Goal: Task Accomplishment & Management: Manage account settings

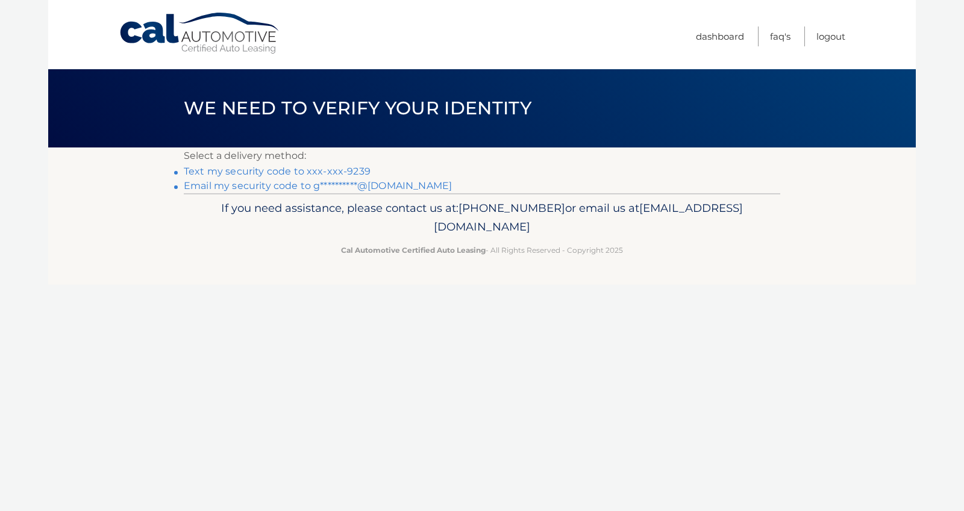
click at [301, 173] on link "Text my security code to xxx-xxx-9239" at bounding box center [277, 171] width 187 height 11
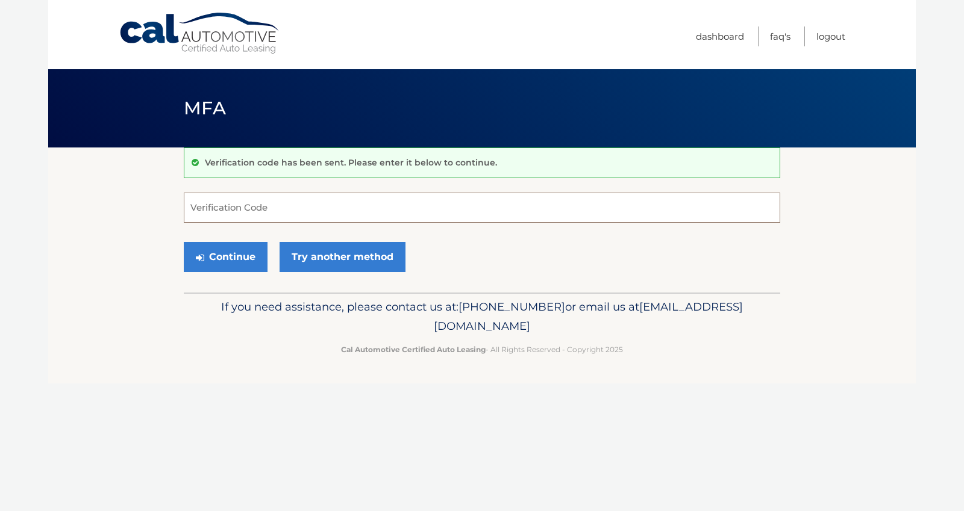
click at [279, 202] on input "Verification Code" at bounding box center [482, 208] width 596 height 30
type input "786579"
click at [247, 255] on button "Continue" at bounding box center [226, 257] width 84 height 30
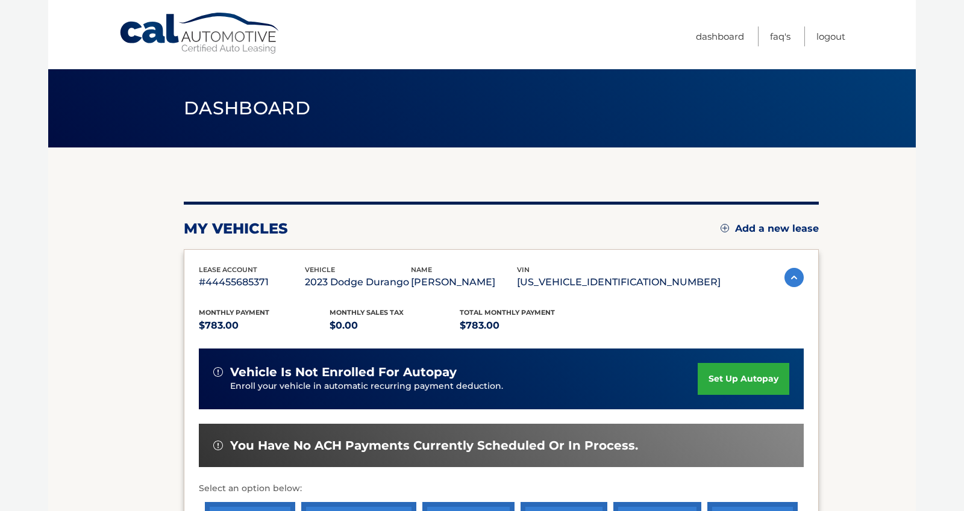
click at [853, 290] on section "my vehicles Add a new lease lease account #44455685371 vehicle 2023 Dodge Duran…" at bounding box center [481, 393] width 867 height 491
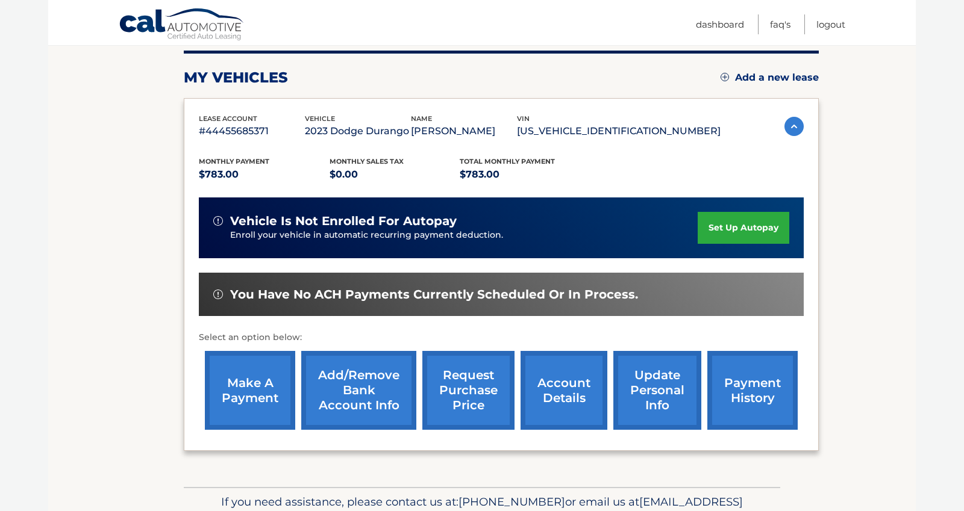
scroll to position [169, 0]
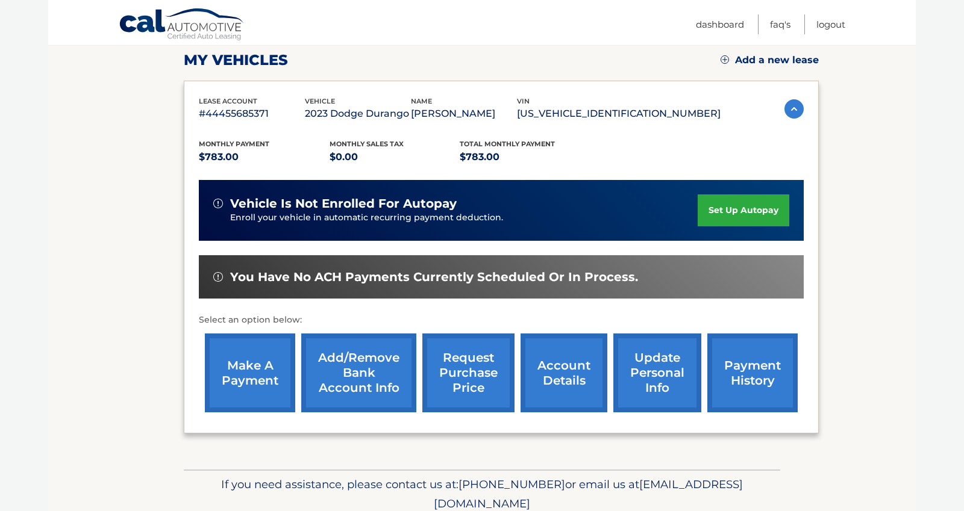
click at [235, 355] on link "make a payment" at bounding box center [250, 373] width 90 height 79
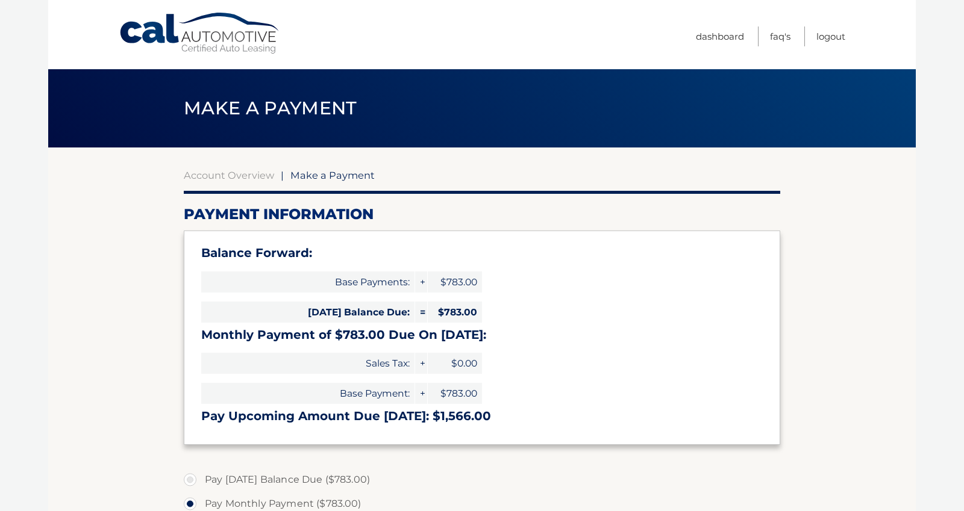
select select "NWNkMTQ0NWYtYmY3MC00ZWM2LWJlMzYtNTdiOGE0Y2RiMDMx"
click at [801, 379] on section "Account Overview | Make a Payment Payment Information Balance Forward: Base Pay…" at bounding box center [481, 484] width 867 height 673
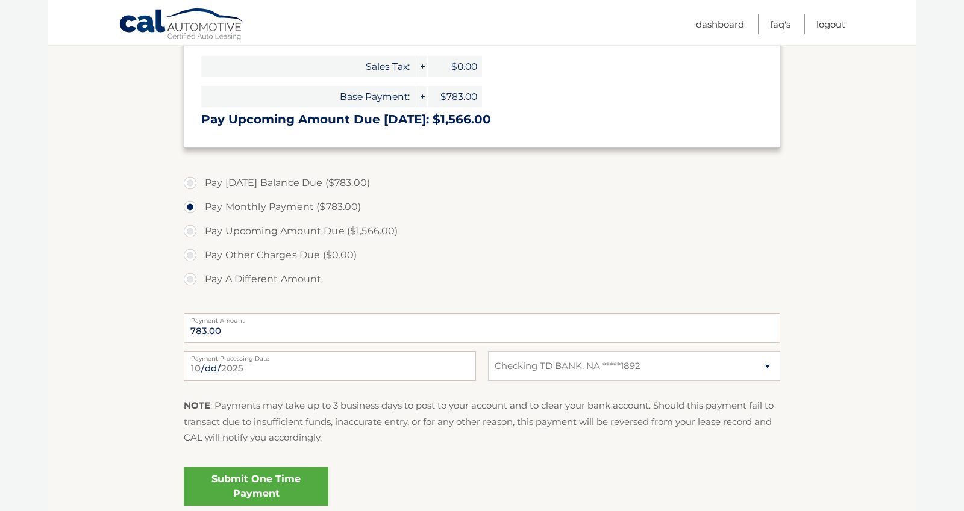
scroll to position [313, 0]
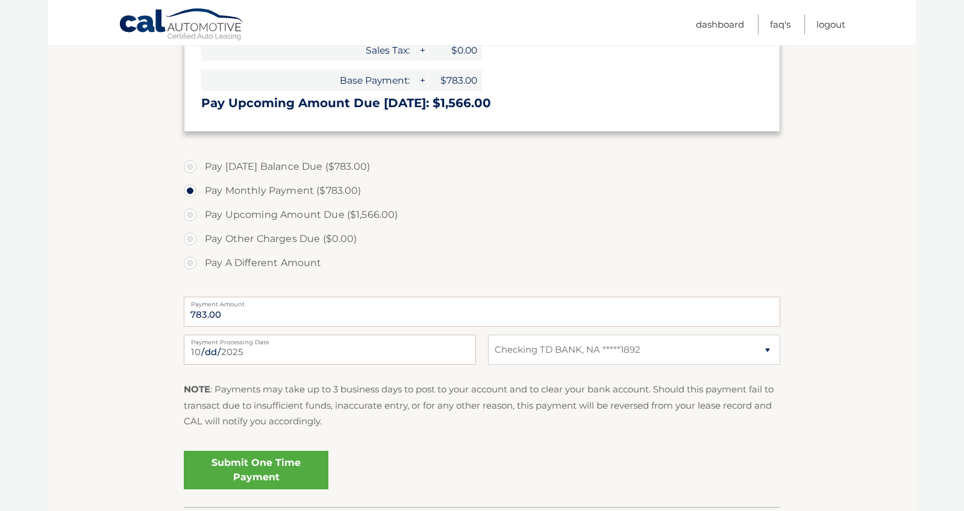
click at [281, 463] on link "Submit One Time Payment" at bounding box center [256, 470] width 145 height 39
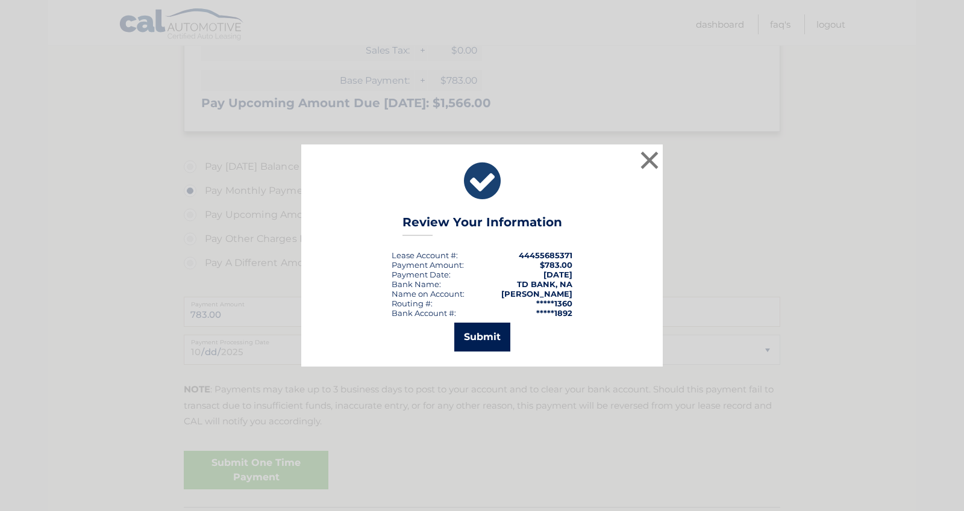
click at [491, 340] on button "Submit" at bounding box center [482, 337] width 56 height 29
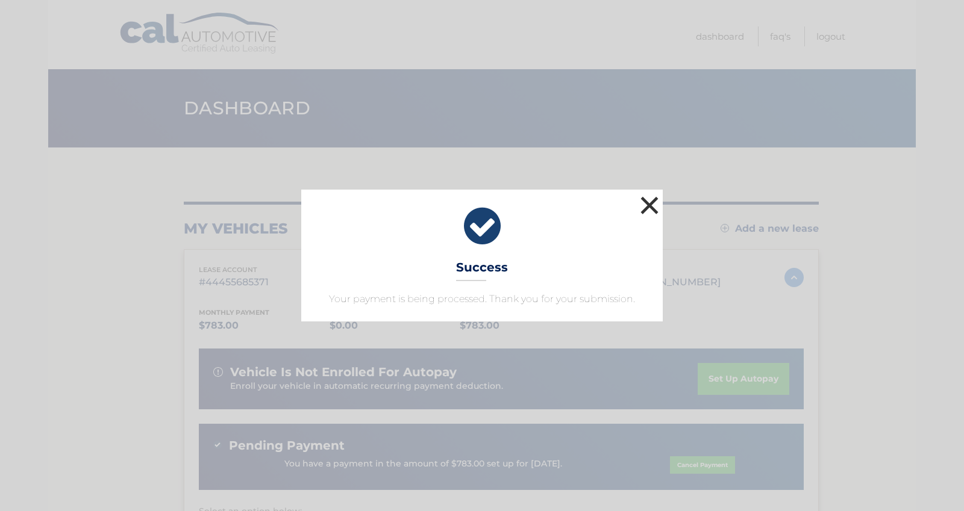
click at [641, 205] on button "×" at bounding box center [649, 205] width 24 height 24
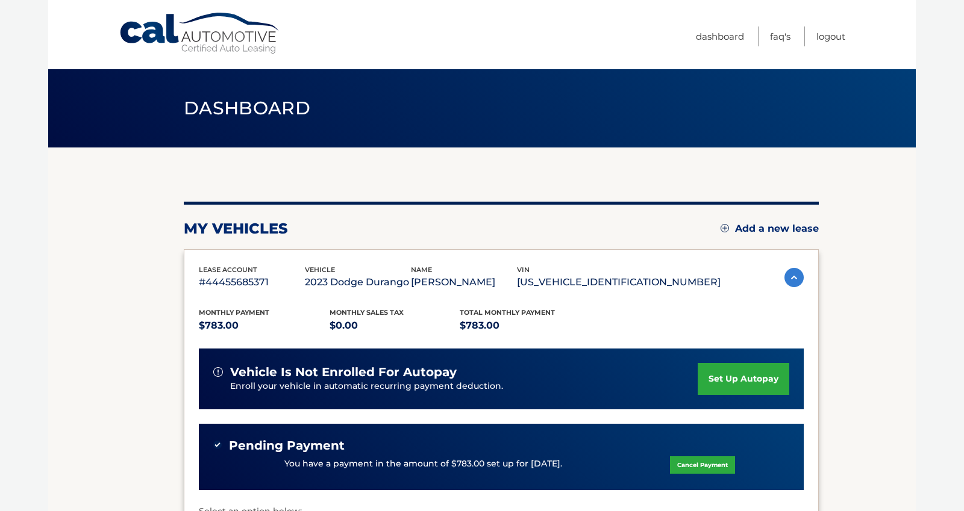
click at [855, 313] on section "my vehicles Add a new lease lease account #44455685371 vehicle 2023 Dodge Duran…" at bounding box center [481, 405] width 867 height 514
click at [828, 37] on link "Logout" at bounding box center [830, 37] width 29 height 20
